Goal: Transaction & Acquisition: Purchase product/service

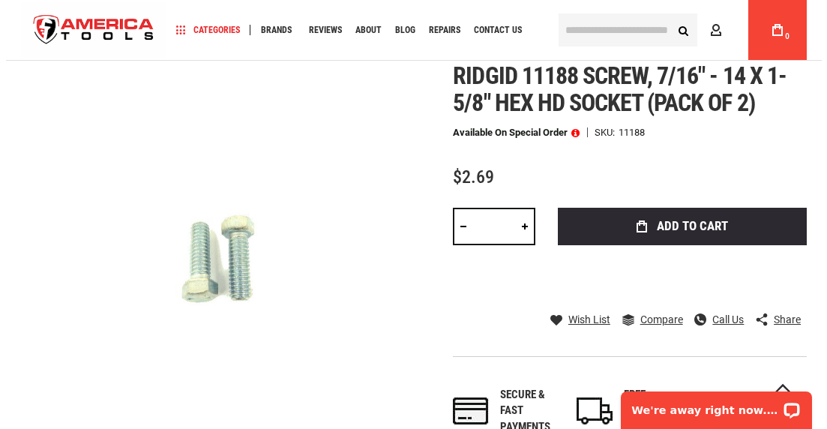
scroll to position [177, 0]
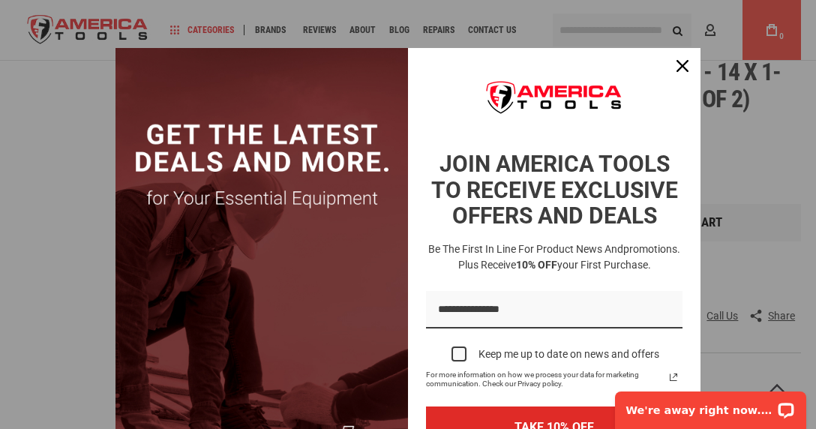
click at [668, 220] on h2 "JOIN AMERICA TOOLS TO RECEIVE EXCLUSIVE OFFERS AND DEALS" at bounding box center [554, 190] width 256 height 78
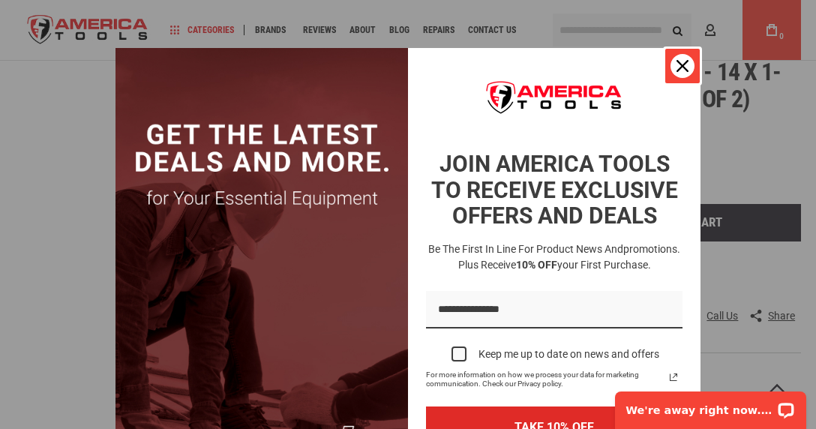
click at [670, 67] on div "Close" at bounding box center [682, 66] width 24 height 24
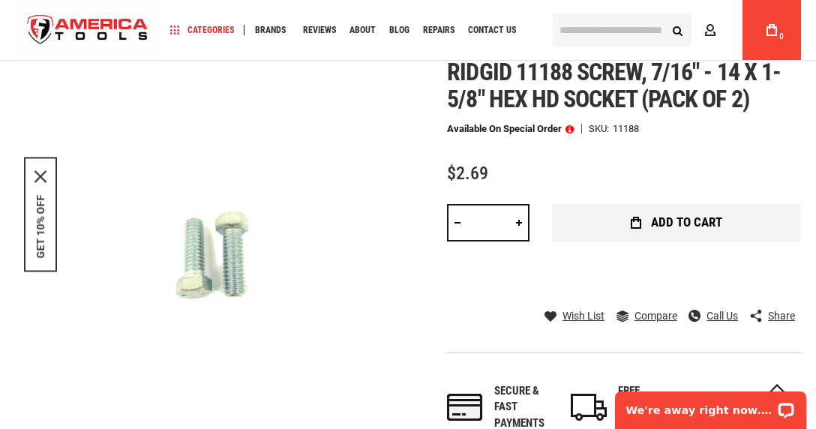
click at [677, 220] on span "Add to Cart" at bounding box center [686, 222] width 71 height 13
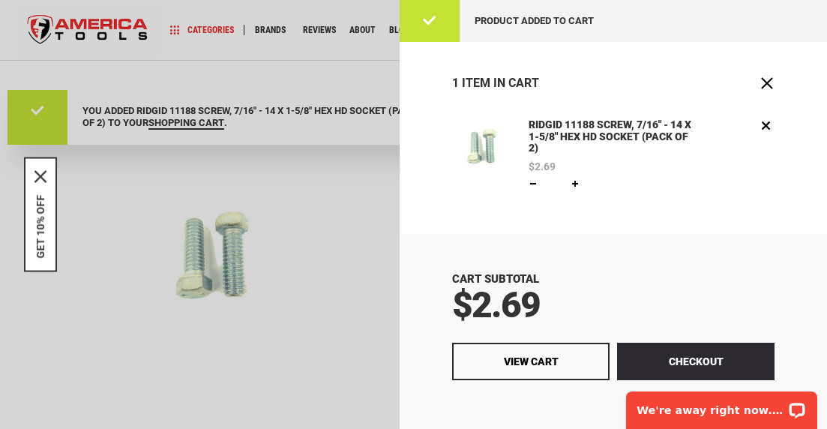
scroll to position [0, 0]
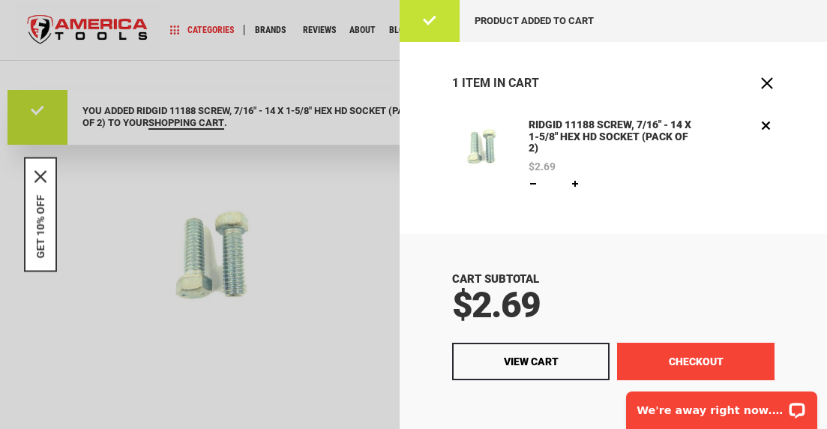
click at [655, 358] on button "Checkout" at bounding box center [695, 361] width 157 height 37
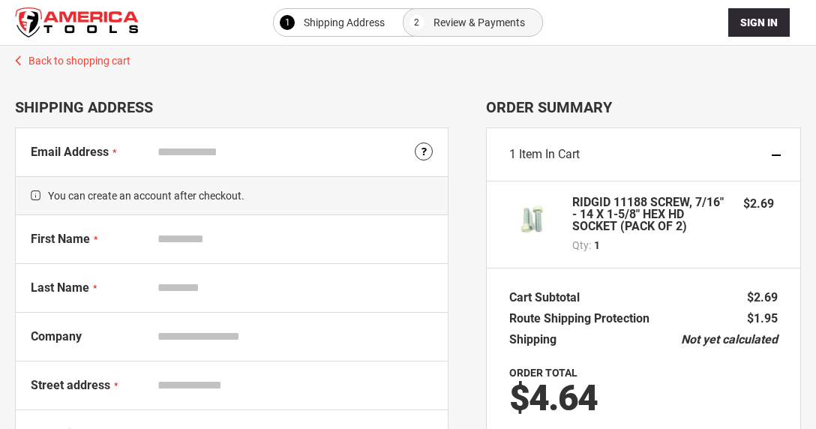
select select "**"
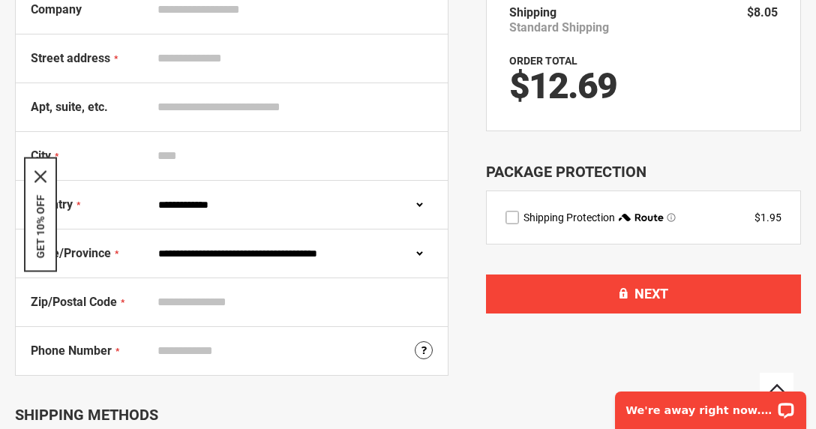
scroll to position [333, 0]
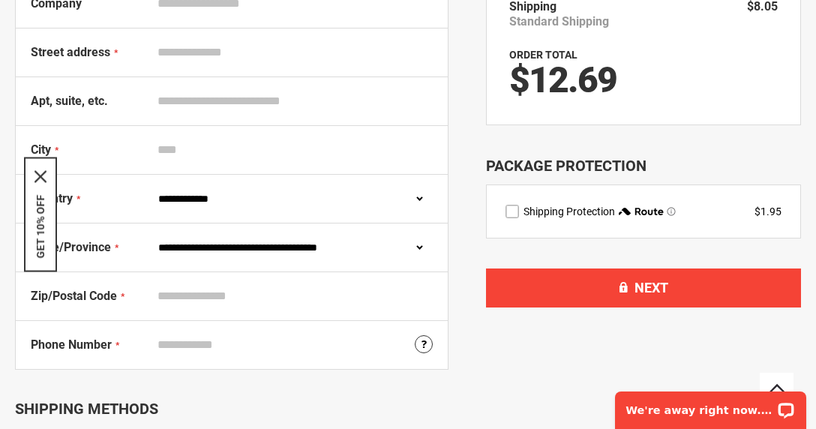
click at [562, 211] on span "Shipping Protection" at bounding box center [568, 211] width 91 height 12
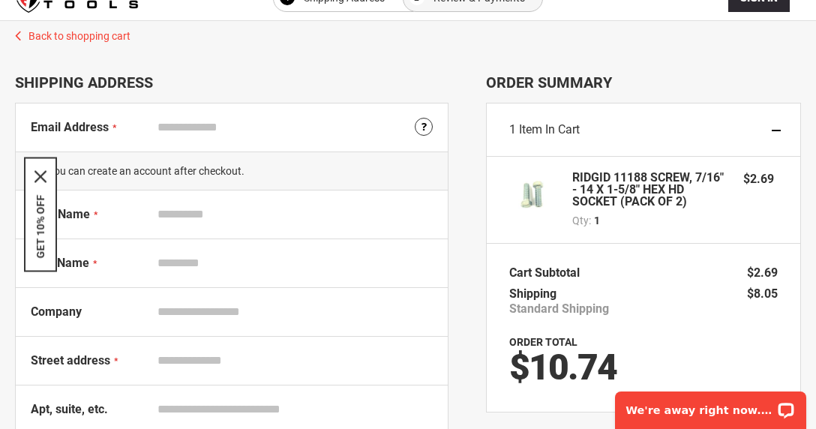
scroll to position [0, 0]
